Goal: Task Accomplishment & Management: Manage account settings

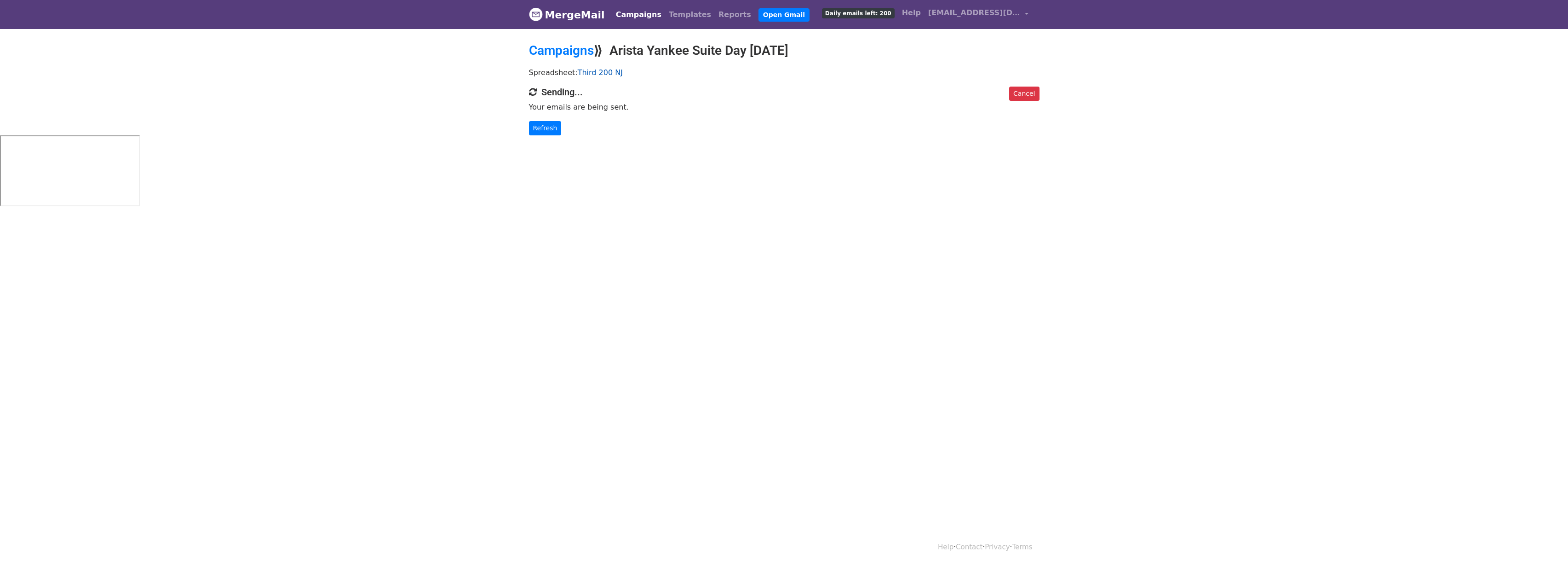
click at [605, 74] on link "Third 200 NJ" at bounding box center [600, 72] width 45 height 8
click at [632, 20] on link "Campaigns" at bounding box center [638, 14] width 53 height 18
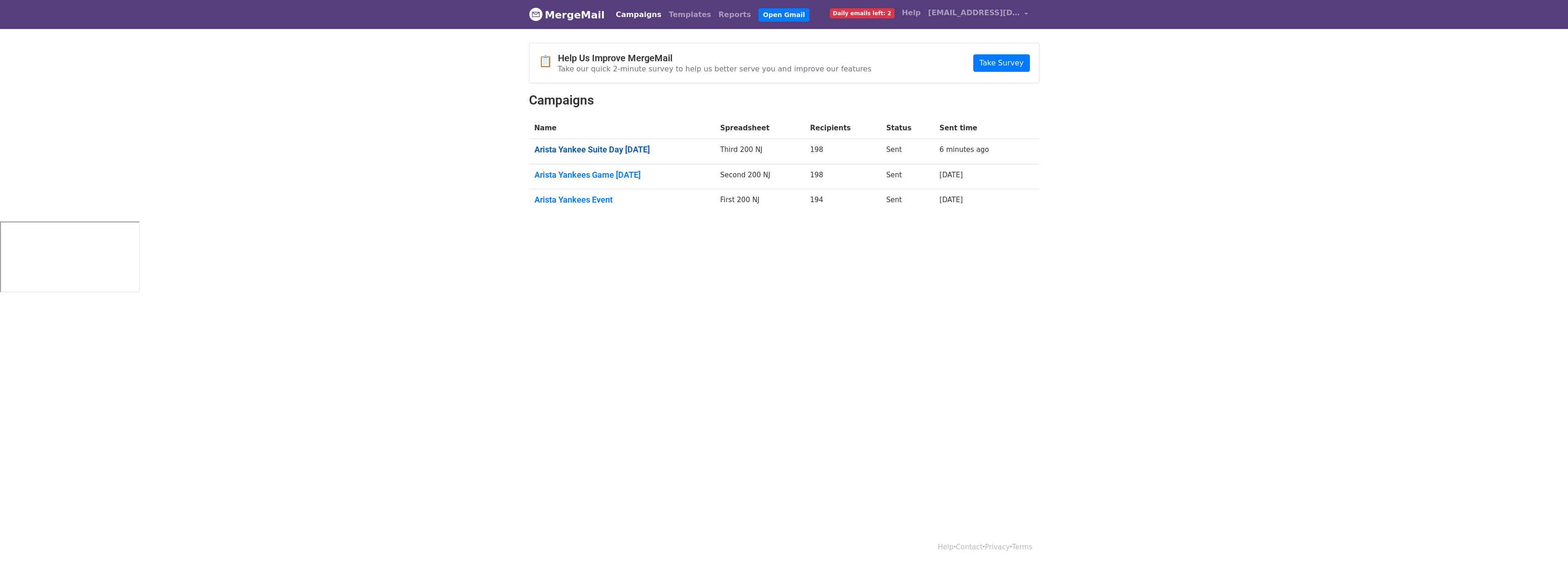
click at [625, 146] on link "Arista Yankee Suite Day August 27th" at bounding box center [622, 150] width 175 height 10
